Goal: Information Seeking & Learning: Check status

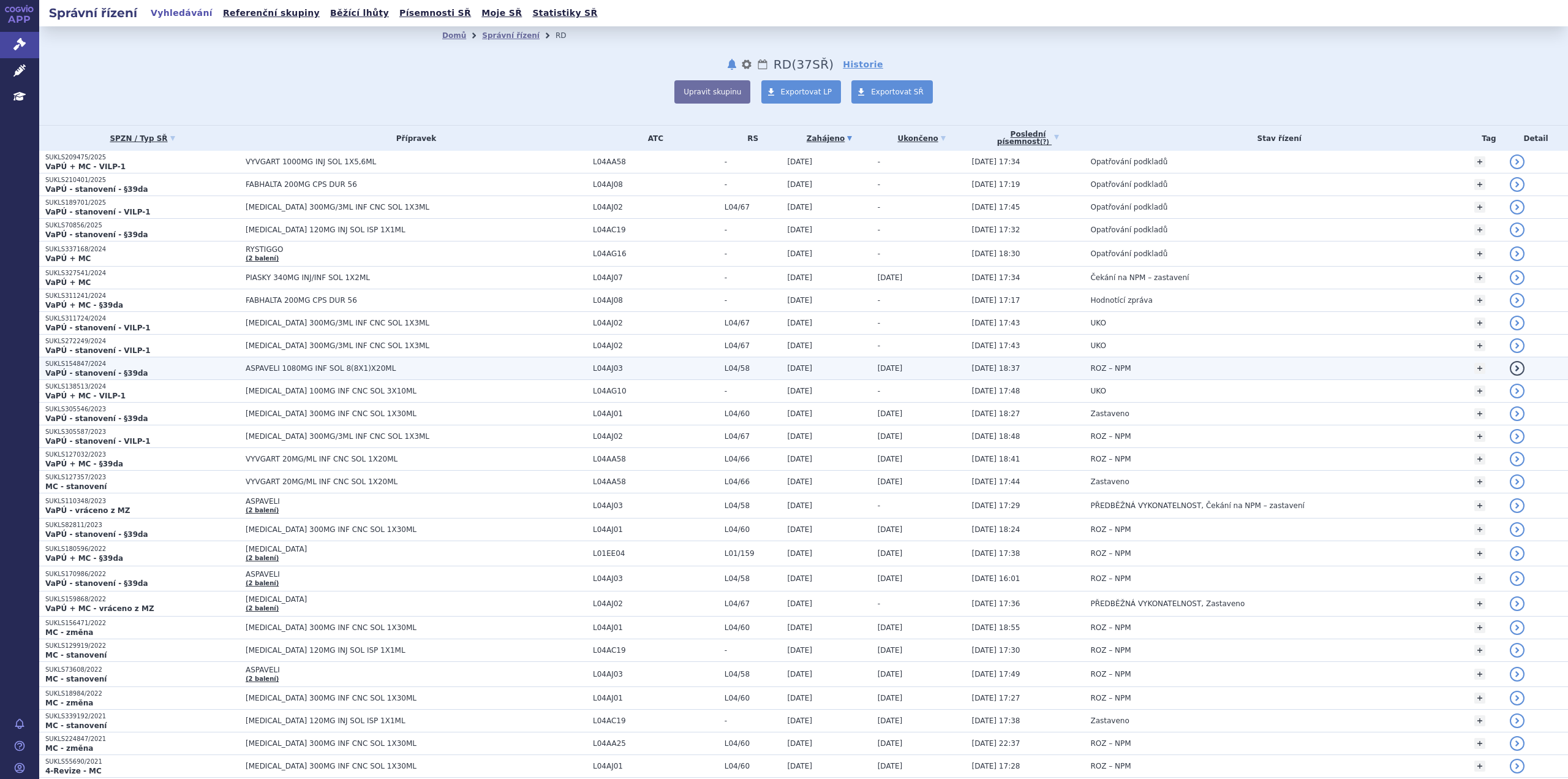
click at [499, 378] on td "ASPAVELI 1080MG INF SOL 8(8X1)X20ML" at bounding box center [413, 368] width 348 height 22
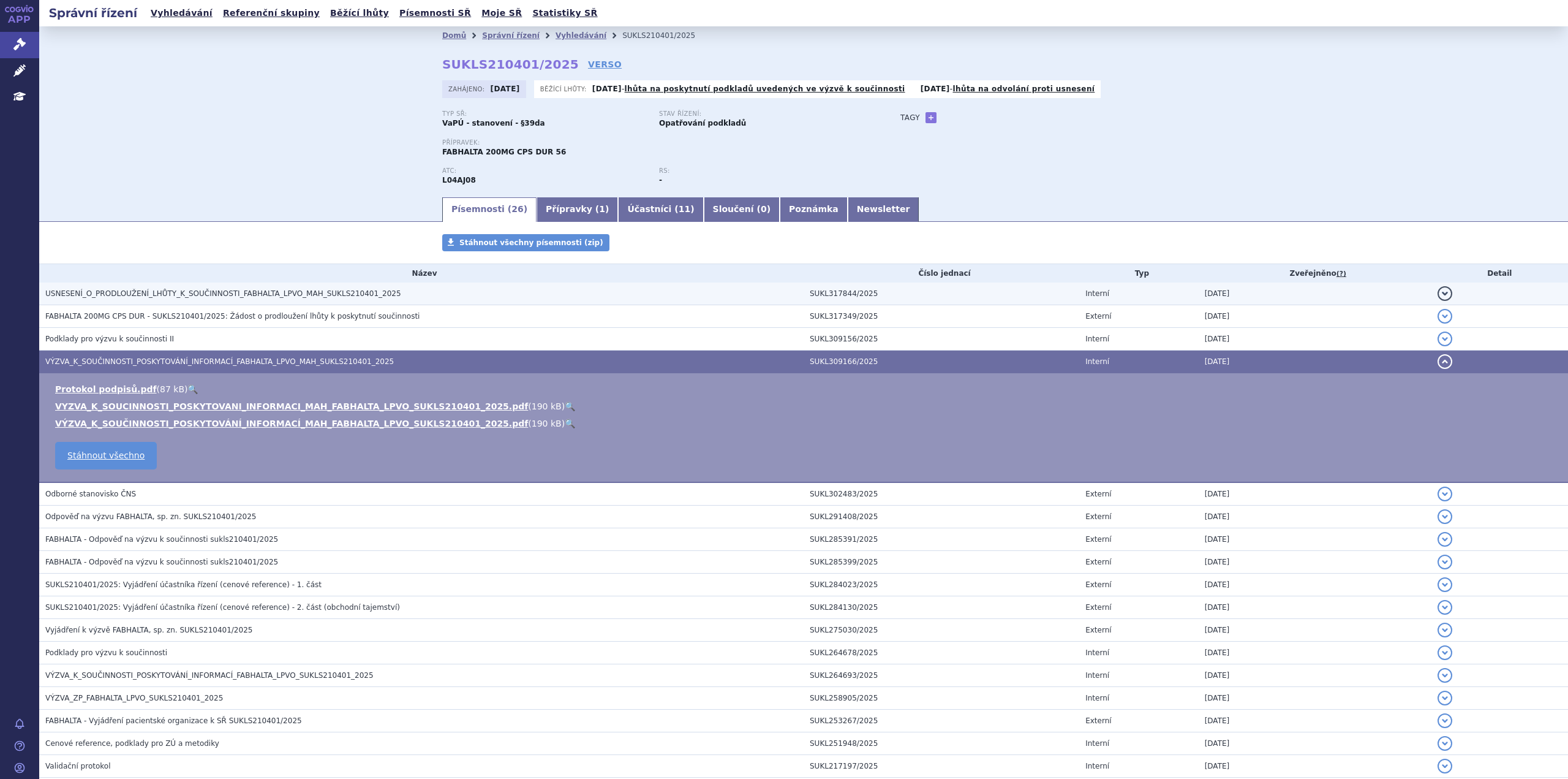
click at [268, 296] on span "USNESENÍ_O_PRODLOUŽENÍ_LHŮTY_K_SOUČINNOSTI_FABHALTA_LPVO_MAH_SUKLS210401_2025" at bounding box center [223, 293] width 356 height 9
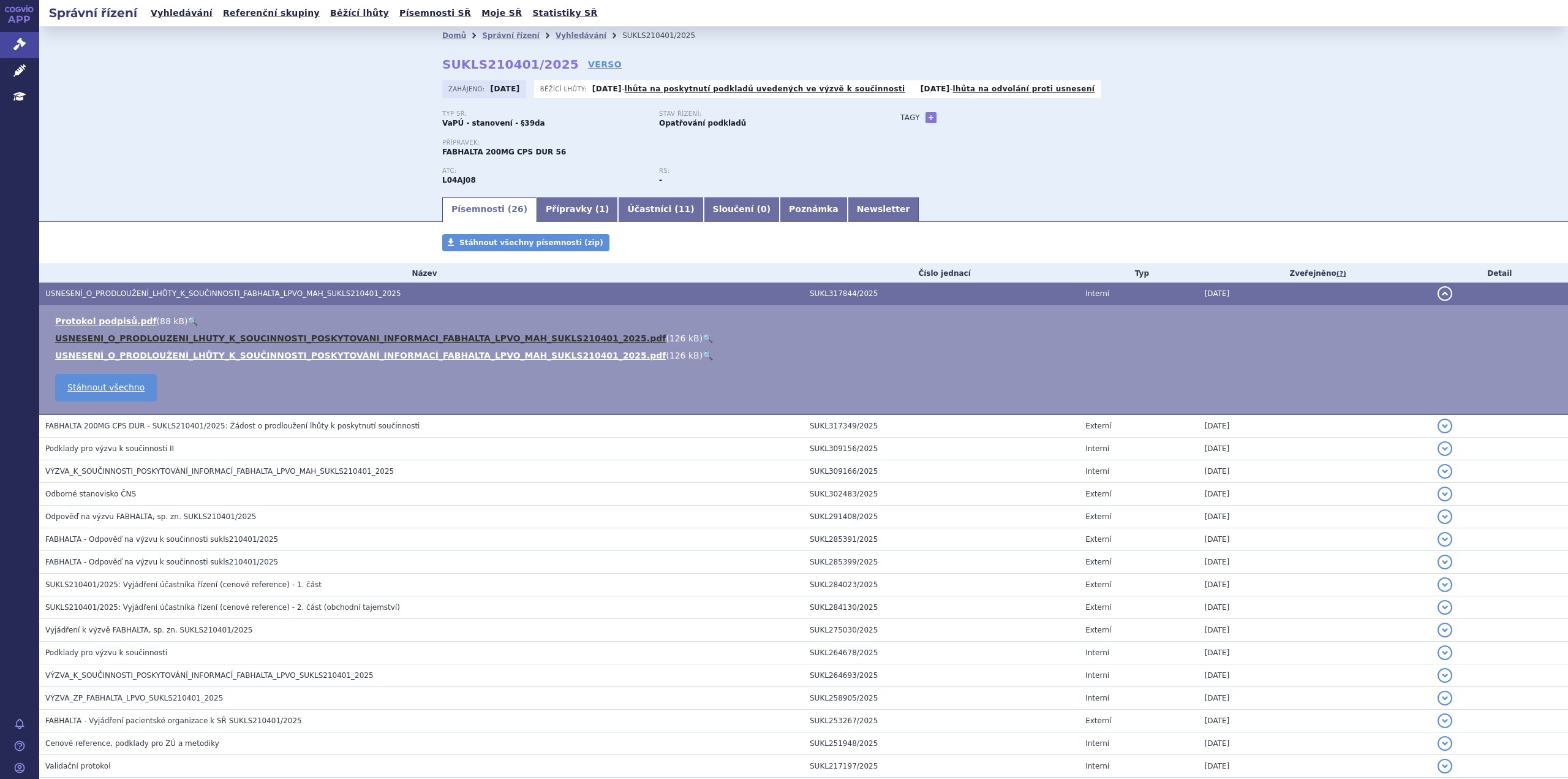
click at [170, 339] on link "USNESENI_O_PRODLOUZENI_LHUTY_K_SOUCINNOSTI_POSKYTOVANI_INFORMACI_FABHALTA_LPVO_…" at bounding box center [360, 338] width 611 height 10
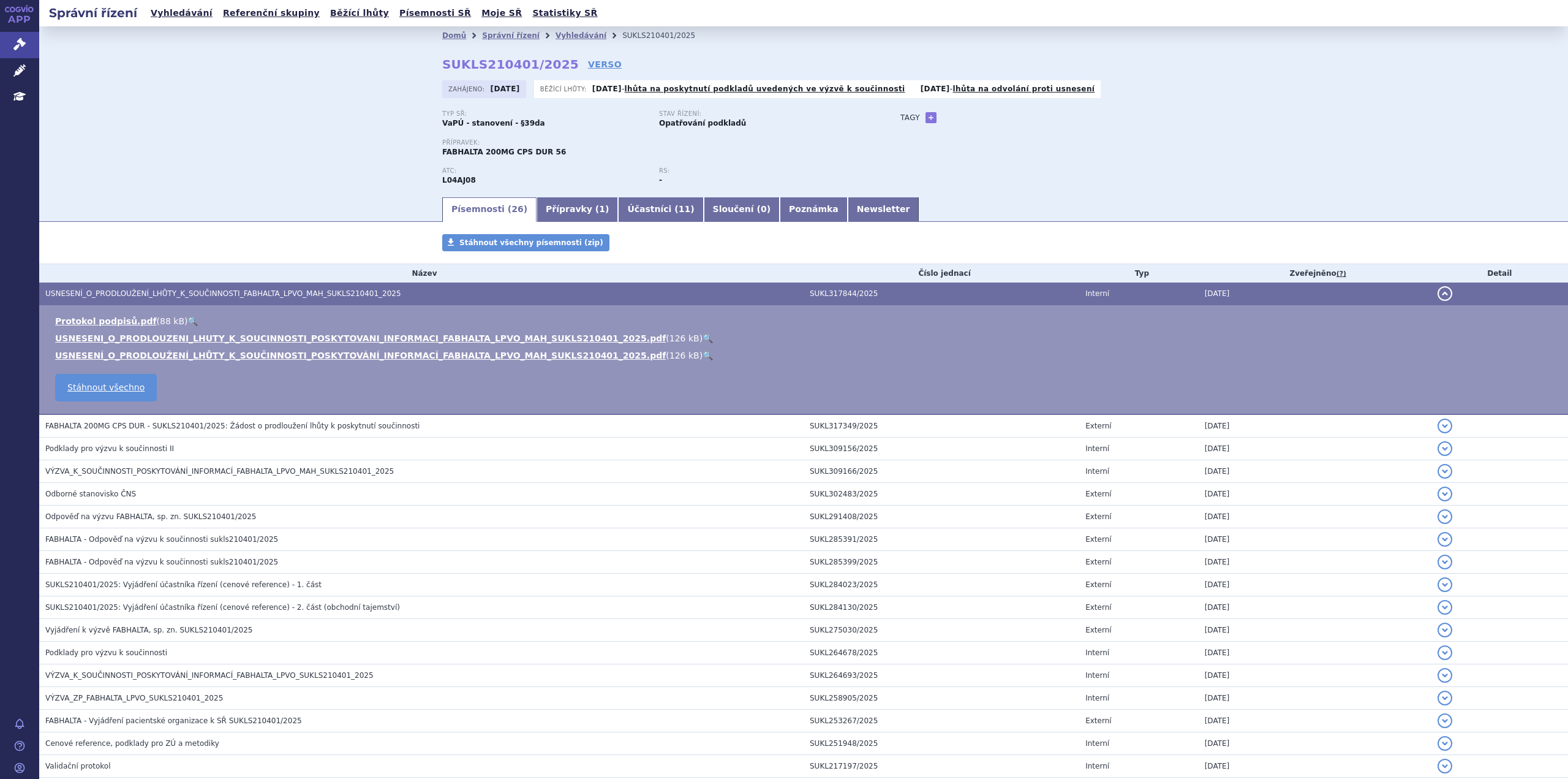
click at [1086, 145] on div "Typ SŘ: VaPÚ - stanovení - §39da Stav řízení: Opatřování podkladů Přípravek: FA…" at bounding box center [804, 153] width 723 height 85
click at [126, 288] on h3 "USNESENÍ_O_PRODLOUŽENÍ_LHŮTY_K_SOUČINNOSTI_FABHALTA_LPVO_MAH_SUKLS210401_2025" at bounding box center [424, 293] width 758 height 13
